Goal: Task Accomplishment & Management: Use online tool/utility

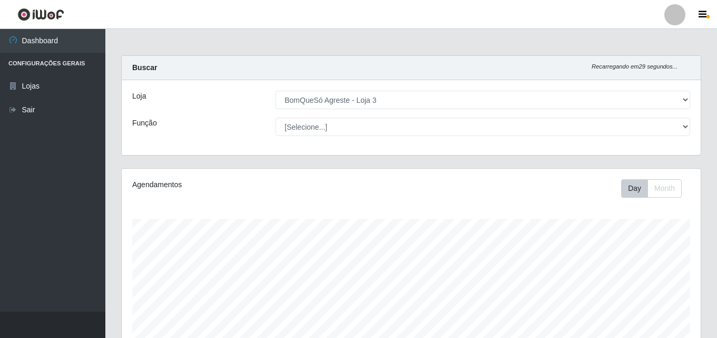
select select "215"
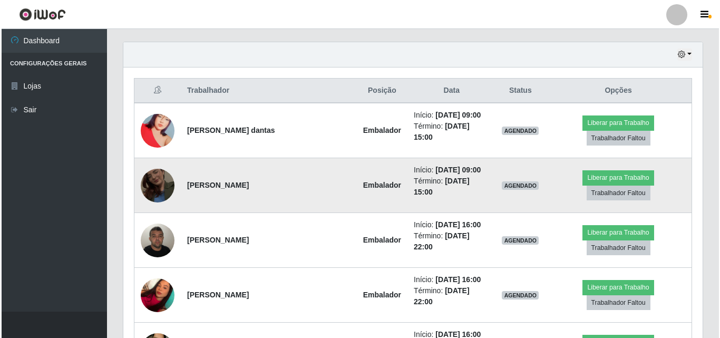
scroll to position [456, 0]
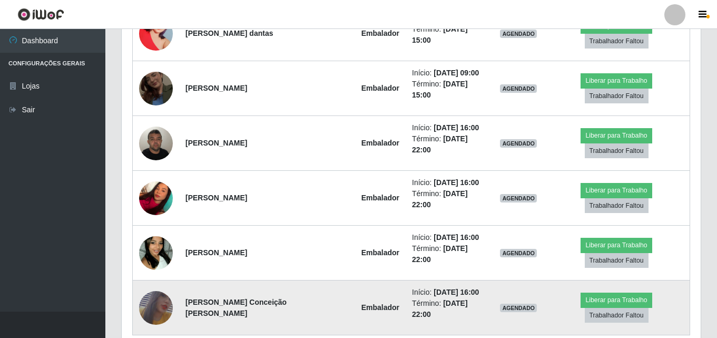
click at [152, 283] on img at bounding box center [156, 307] width 34 height 49
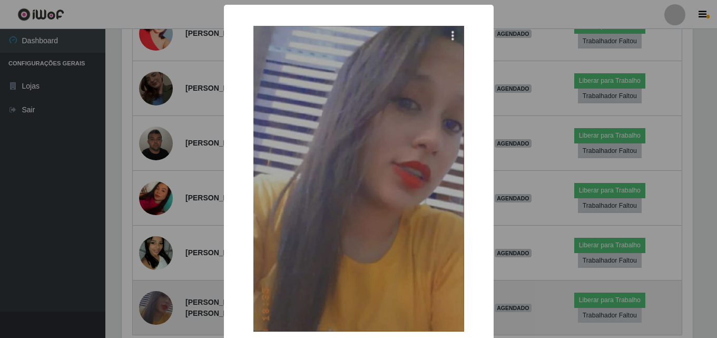
scroll to position [219, 574]
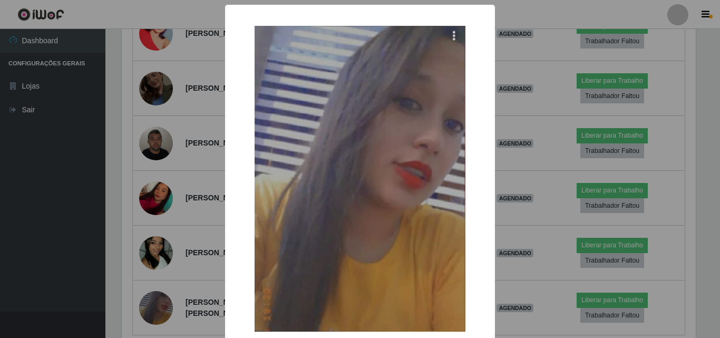
click at [153, 260] on div "× OK Cancel" at bounding box center [360, 169] width 720 height 338
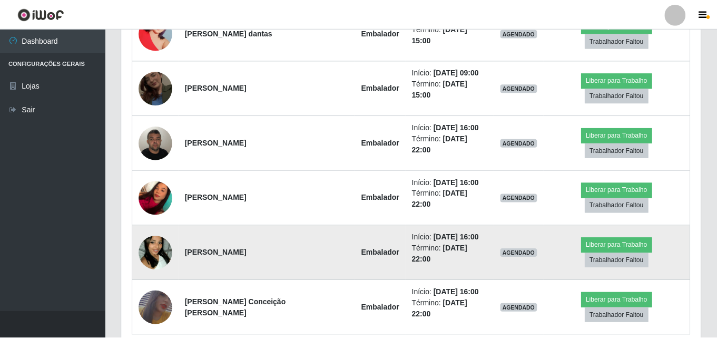
scroll to position [219, 579]
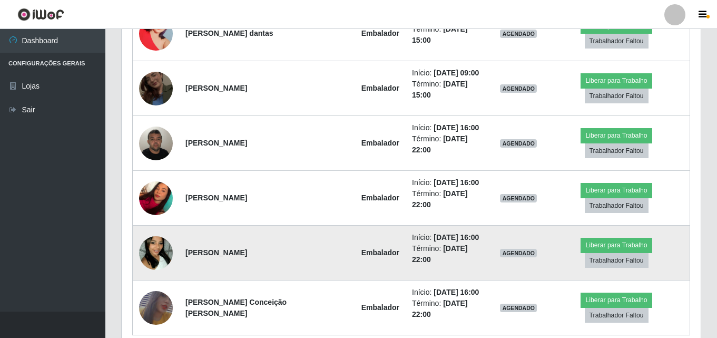
click at [152, 223] on img at bounding box center [156, 253] width 34 height 60
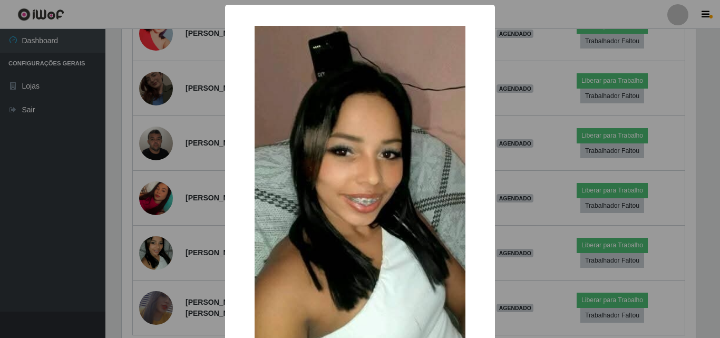
click at [169, 179] on div "× OK Cancel" at bounding box center [360, 169] width 720 height 338
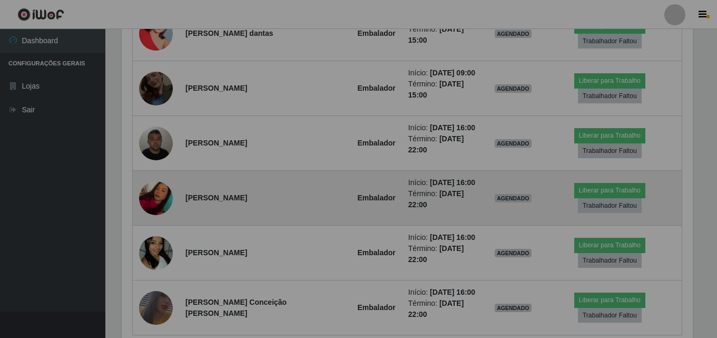
scroll to position [219, 579]
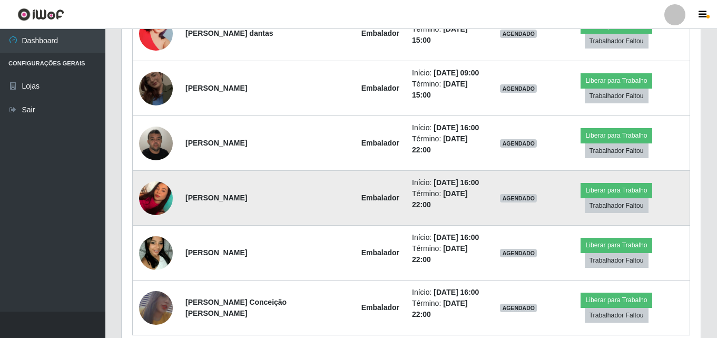
click at [152, 176] on img at bounding box center [156, 198] width 34 height 45
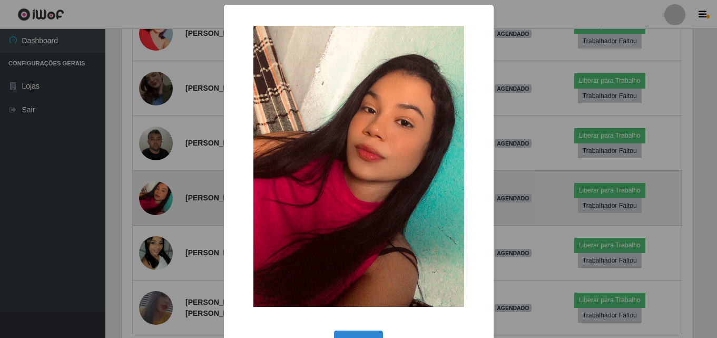
scroll to position [219, 574]
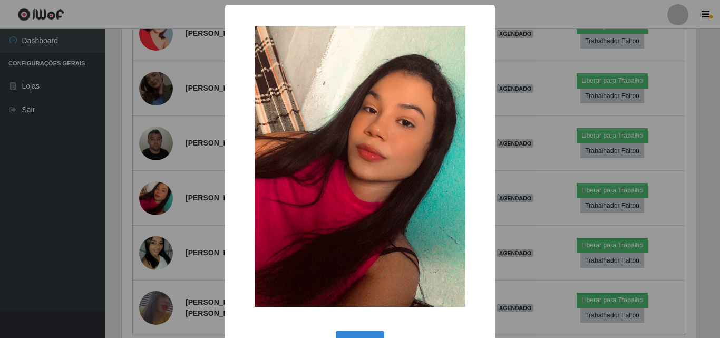
click at [158, 127] on div "× OK Cancel" at bounding box center [360, 169] width 720 height 338
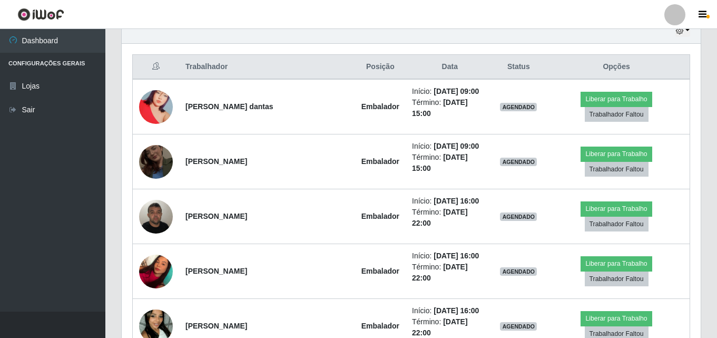
scroll to position [351, 0]
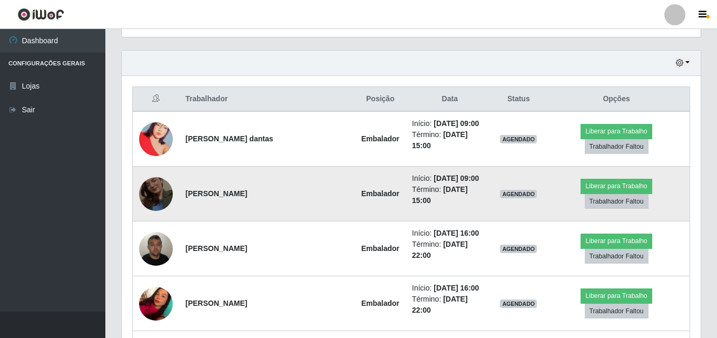
click at [153, 183] on img at bounding box center [156, 194] width 34 height 60
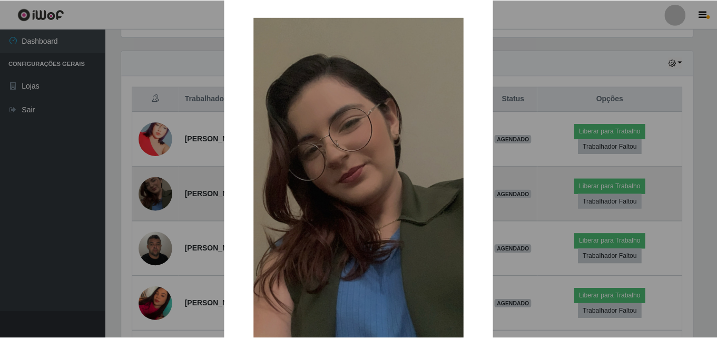
scroll to position [0, 0]
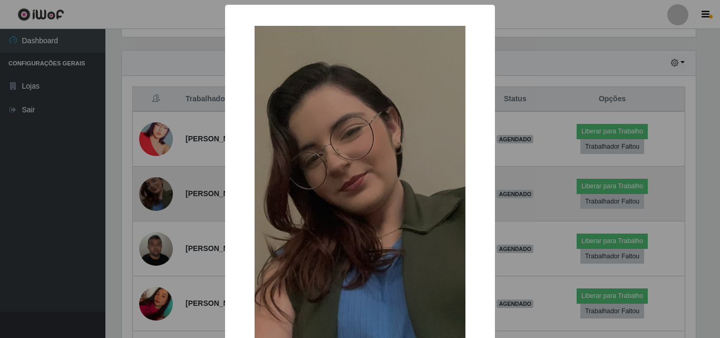
click at [153, 183] on div "× OK Cancel" at bounding box center [360, 169] width 720 height 338
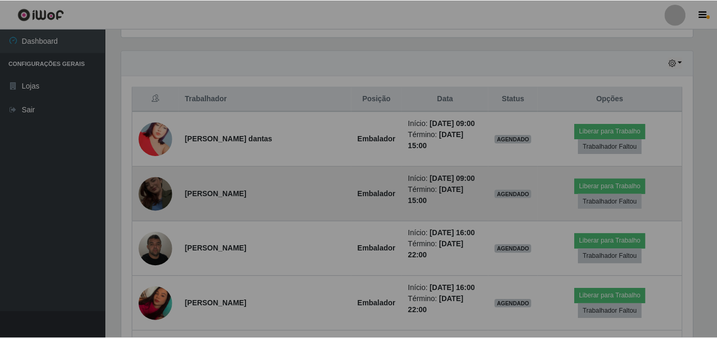
scroll to position [219, 579]
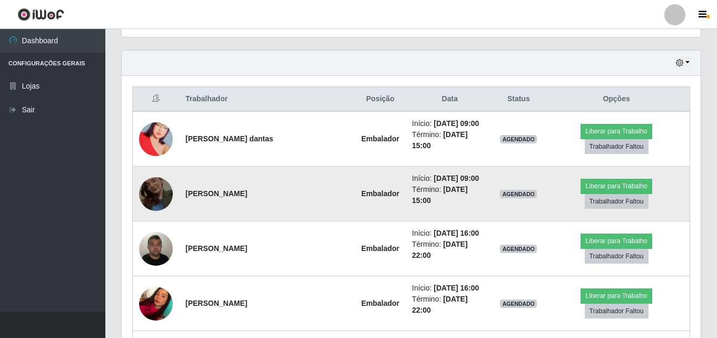
click at [153, 183] on img at bounding box center [156, 194] width 34 height 60
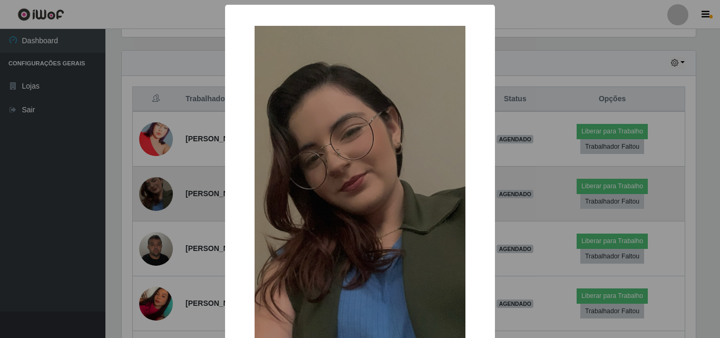
click at [153, 183] on div "× OK Cancel" at bounding box center [360, 169] width 720 height 338
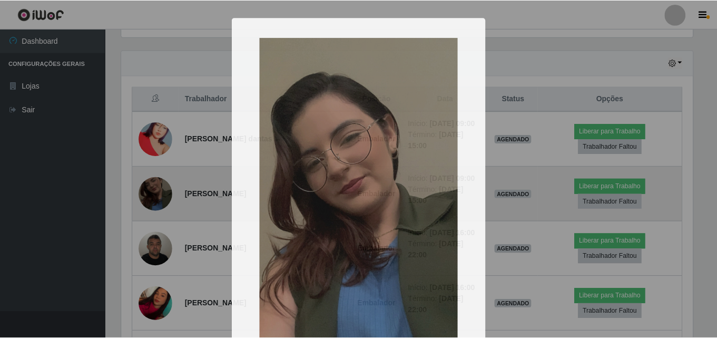
scroll to position [219, 579]
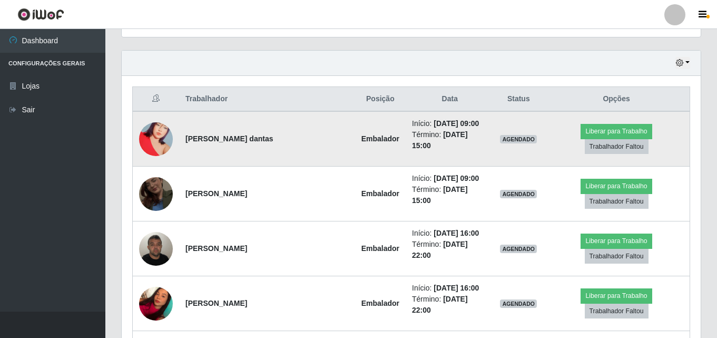
click at [161, 140] on img at bounding box center [156, 139] width 34 height 60
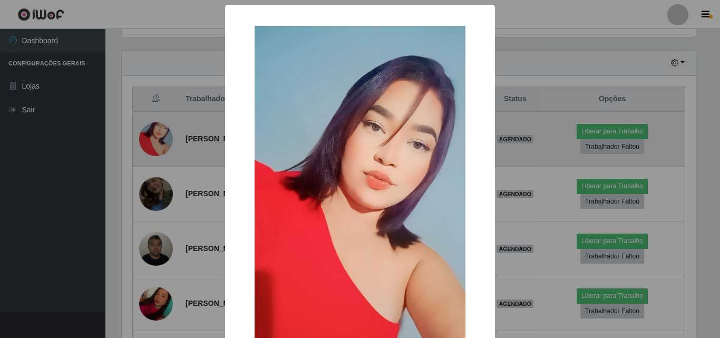
click at [161, 140] on div "× OK Cancel" at bounding box center [360, 169] width 720 height 338
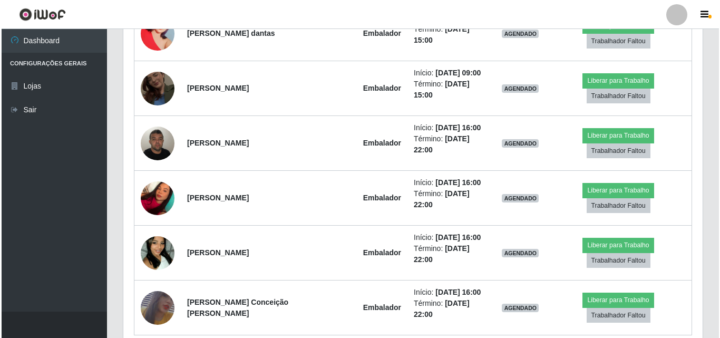
scroll to position [351, 0]
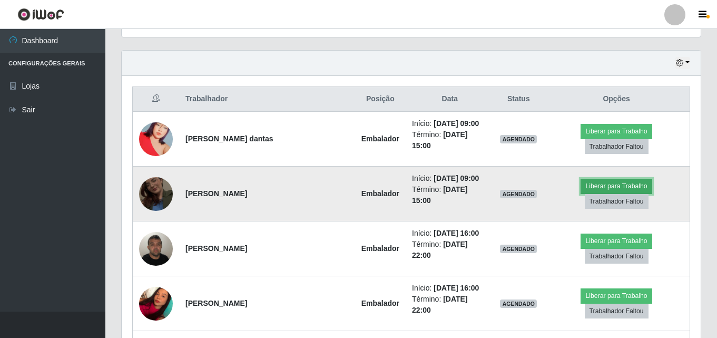
click at [581, 179] on button "Liberar para Trabalho" at bounding box center [616, 186] width 71 height 15
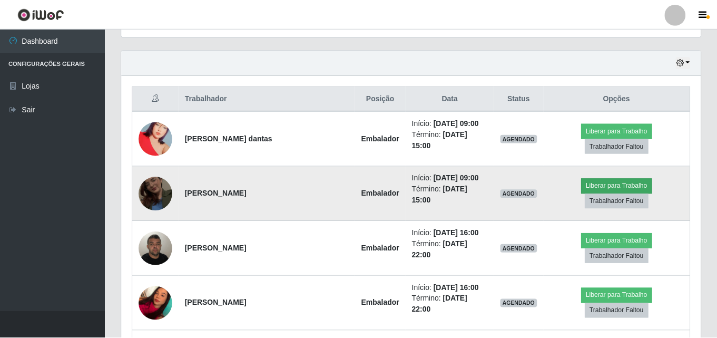
scroll to position [219, 574]
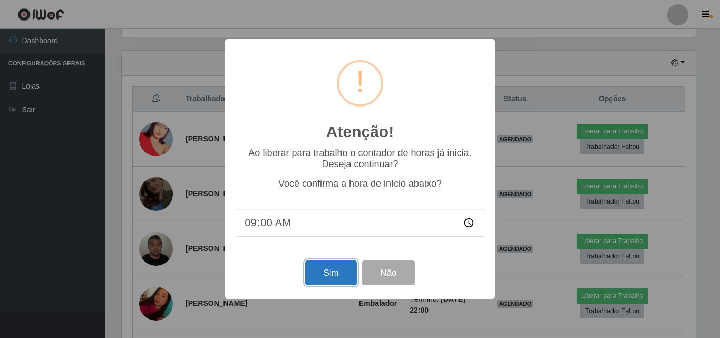
click at [332, 273] on button "Sim" at bounding box center [330, 272] width 51 height 25
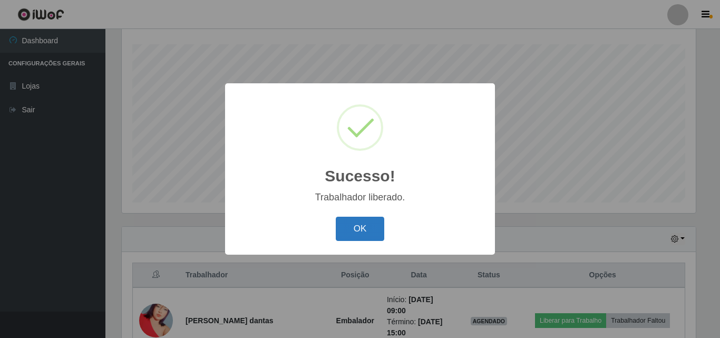
click at [364, 229] on button "OK" at bounding box center [360, 229] width 49 height 25
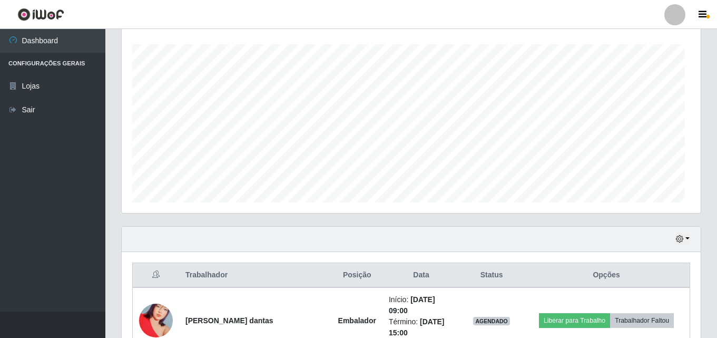
scroll to position [219, 579]
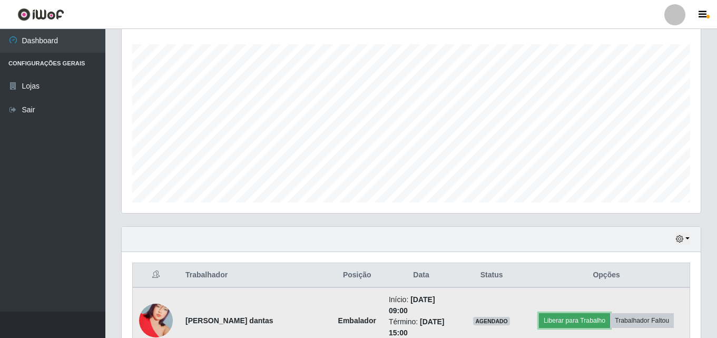
click at [567, 320] on button "Liberar para Trabalho" at bounding box center [574, 320] width 71 height 15
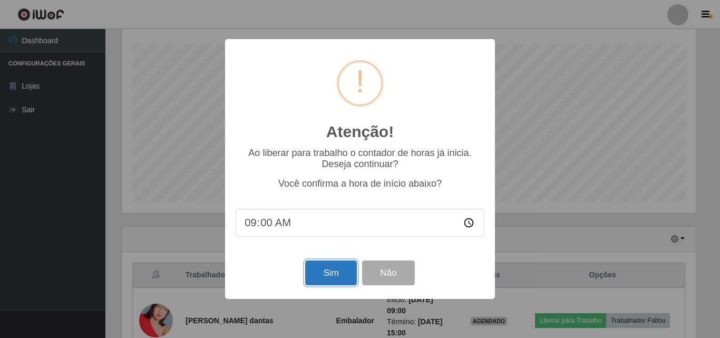
click at [332, 274] on button "Sim" at bounding box center [330, 272] width 51 height 25
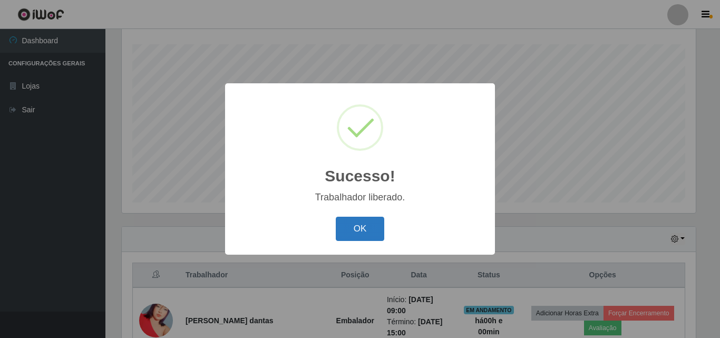
click at [353, 230] on button "OK" at bounding box center [360, 229] width 49 height 25
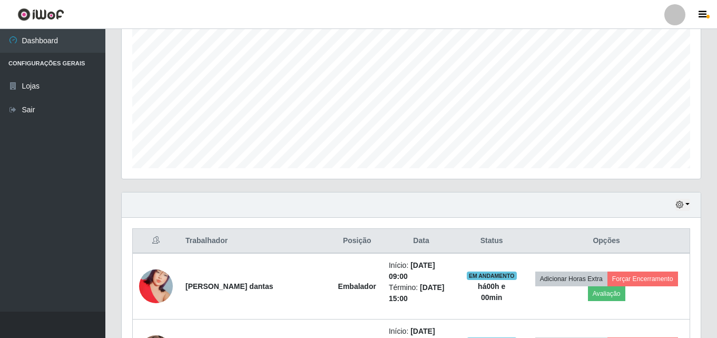
scroll to position [227, 0]
